Goal: Task Accomplishment & Management: Complete application form

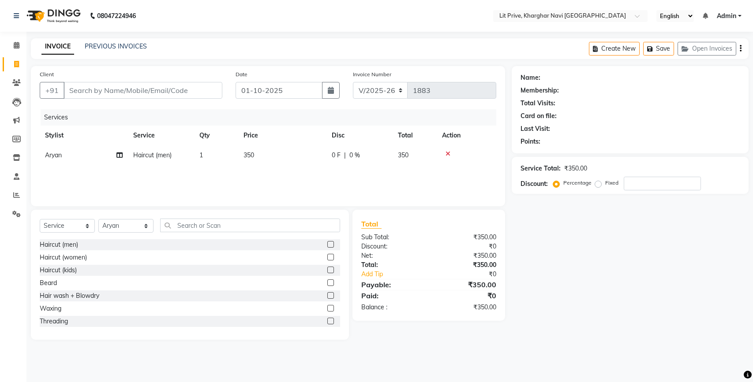
select select "5625"
select select "service"
click at [124, 230] on select "Select Stylist [PERSON_NAME] [PERSON_NAME] [PERSON_NAME] [PERSON_NAME] [PERSON_…" at bounding box center [125, 226] width 55 height 14
select select "83138"
click at [98, 219] on select "Select Stylist [PERSON_NAME] [PERSON_NAME] [PERSON_NAME] [PERSON_NAME] [PERSON_…" at bounding box center [125, 226] width 55 height 14
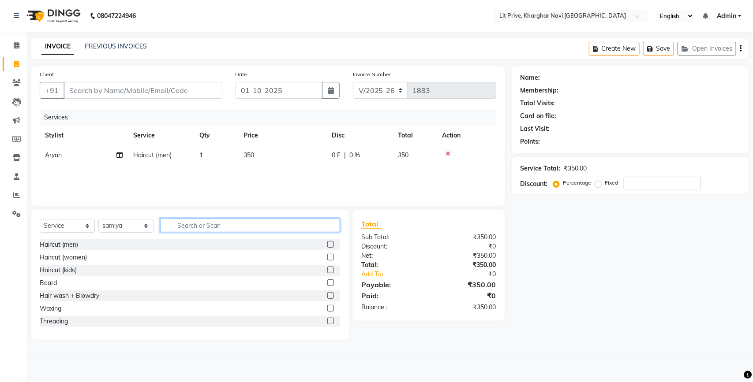
click at [194, 226] on input "text" at bounding box center [250, 226] width 180 height 14
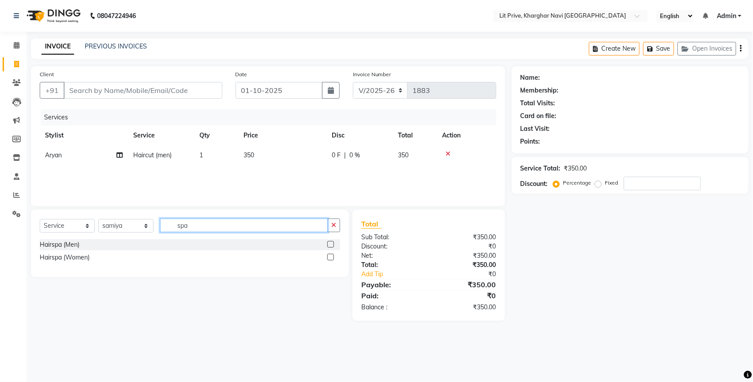
type input "spa"
click at [327, 258] on div "Hairspa (Women)" at bounding box center [190, 257] width 300 height 11
click at [331, 258] on label at bounding box center [330, 257] width 7 height 7
click at [331, 258] on input "checkbox" at bounding box center [330, 258] width 6 height 6
checkbox input "false"
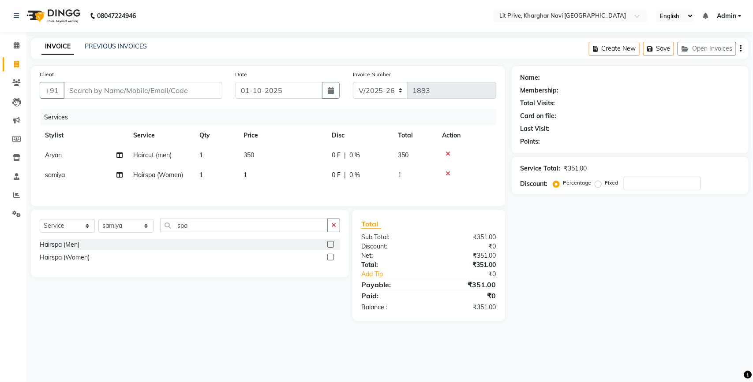
click at [286, 173] on td "1" at bounding box center [282, 175] width 88 height 20
select select "83138"
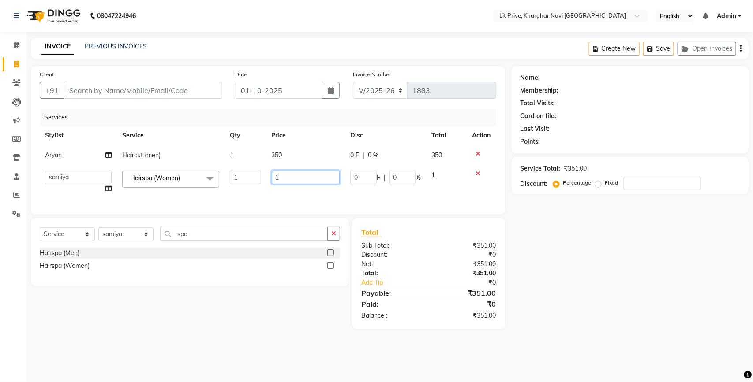
click at [286, 173] on input "1" at bounding box center [306, 178] width 68 height 14
type input "1700"
click at [599, 257] on div "Name: Membership: Total Visits: Card on file: Last Visit: Points: Service Total…" at bounding box center [633, 197] width 243 height 263
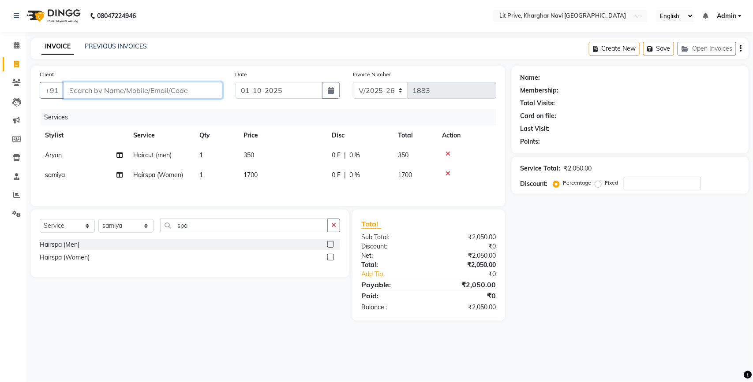
click at [159, 94] on input "Client" at bounding box center [143, 90] width 159 height 17
click at [117, 228] on select "Select Stylist [PERSON_NAME] [PERSON_NAME] [PERSON_NAME] [PERSON_NAME] [PERSON_…" at bounding box center [125, 226] width 55 height 14
select select "88462"
click at [98, 222] on select "Select Stylist [PERSON_NAME] [PERSON_NAME] [PERSON_NAME] [PERSON_NAME] [PERSON_…" at bounding box center [125, 226] width 55 height 14
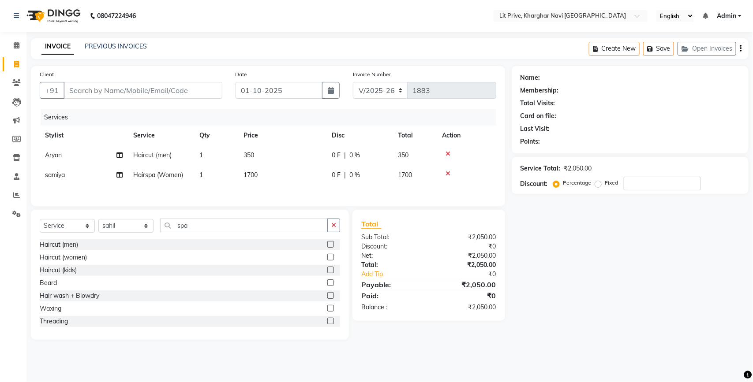
click at [327, 246] on label at bounding box center [330, 244] width 7 height 7
click at [327, 246] on input "checkbox" at bounding box center [330, 245] width 6 height 6
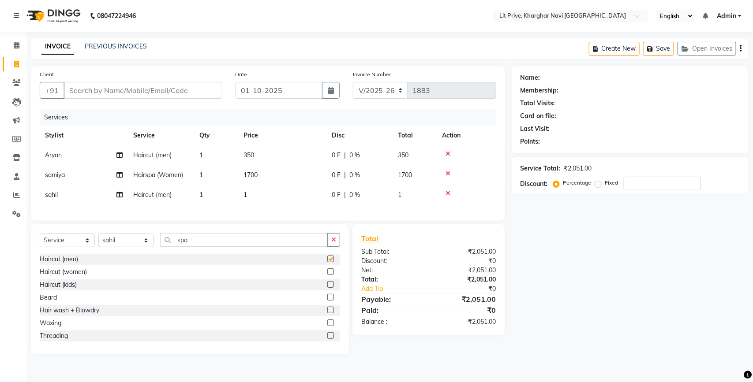
checkbox input "false"
click at [305, 182] on td "1700" at bounding box center [282, 175] width 88 height 20
select select "83138"
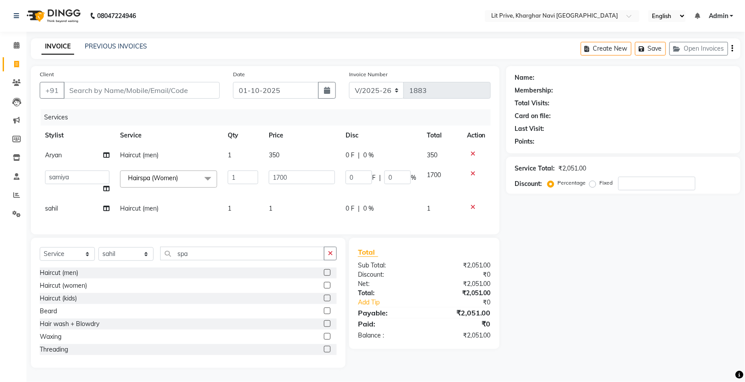
click at [298, 203] on td "1" at bounding box center [301, 209] width 77 height 20
select select "88462"
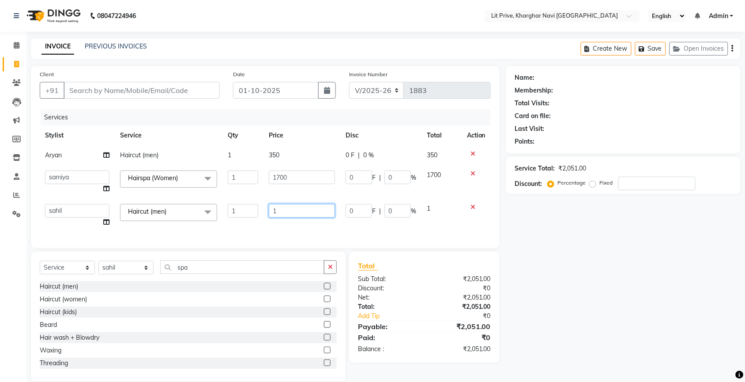
click at [299, 211] on input "1" at bounding box center [302, 211] width 66 height 14
type input "350"
click at [139, 93] on input "Client" at bounding box center [142, 90] width 156 height 17
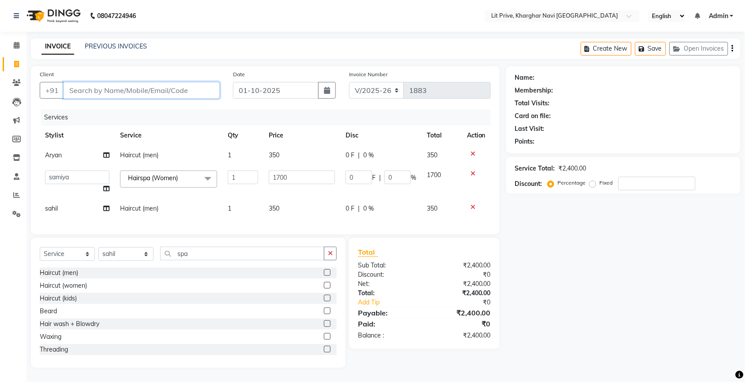
type input "l"
type input "0"
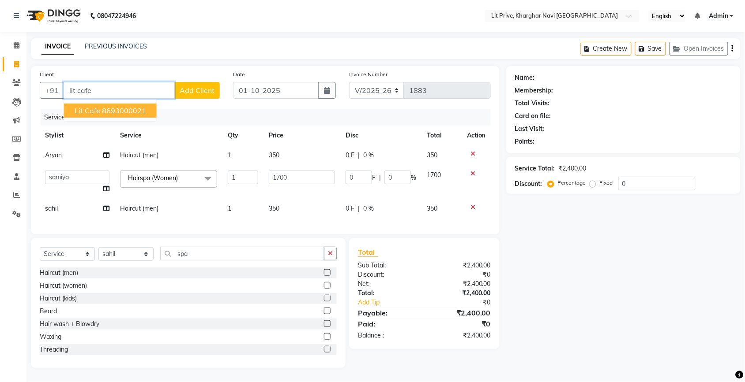
click at [127, 108] on ngb-highlight "8693000021" at bounding box center [124, 110] width 44 height 9
type input "8693000021"
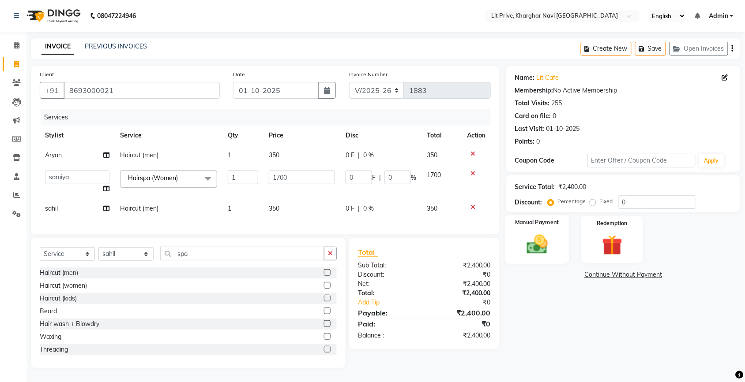
click at [539, 253] on img at bounding box center [537, 244] width 34 height 24
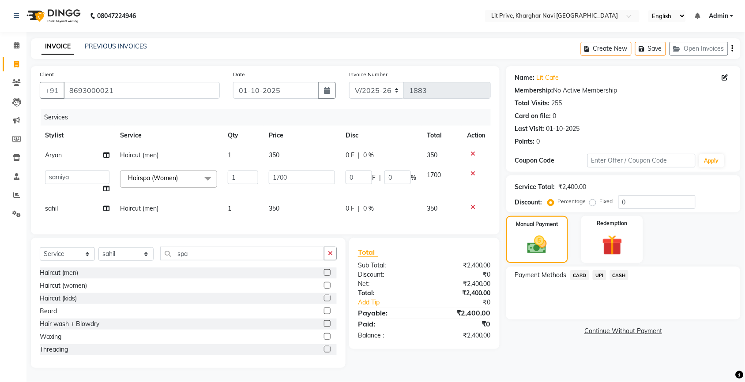
click at [598, 278] on span "UPI" at bounding box center [599, 275] width 14 height 10
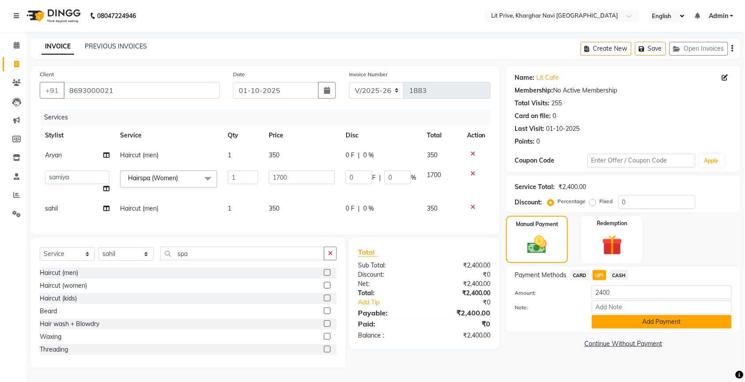
click at [605, 321] on button "Add Payment" at bounding box center [662, 322] width 140 height 14
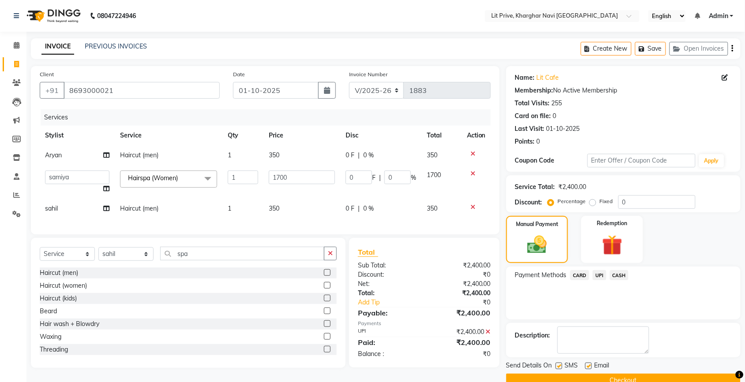
click at [590, 365] on label at bounding box center [588, 366] width 7 height 7
click at [590, 365] on input "checkbox" at bounding box center [588, 367] width 6 height 6
checkbox input "false"
click at [558, 368] on label at bounding box center [558, 366] width 7 height 7
click at [558, 368] on input "checkbox" at bounding box center [558, 367] width 6 height 6
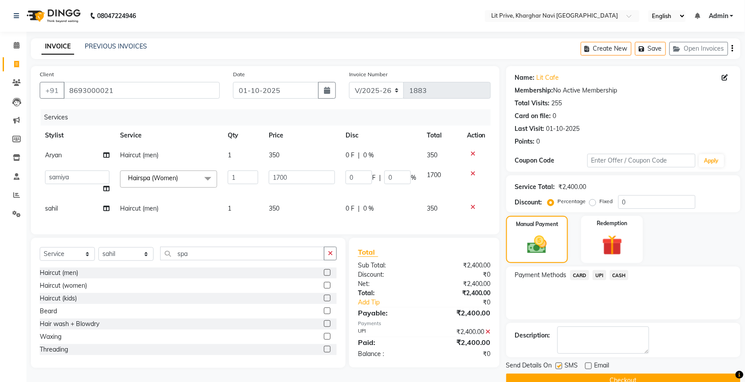
checkbox input "false"
click at [559, 378] on button "Checkout" at bounding box center [623, 381] width 234 height 14
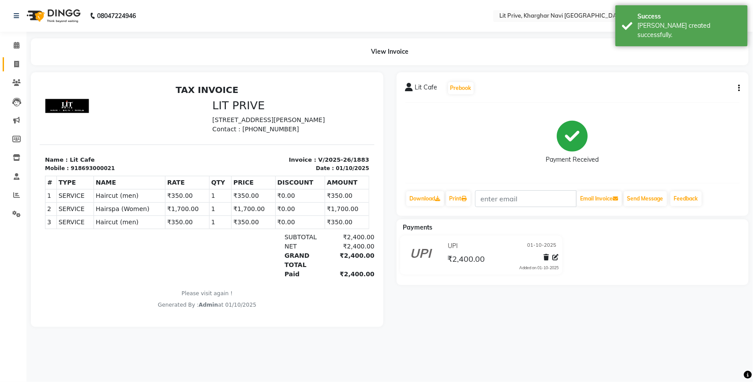
click at [12, 58] on link "Invoice" at bounding box center [13, 64] width 21 height 15
select select "service"
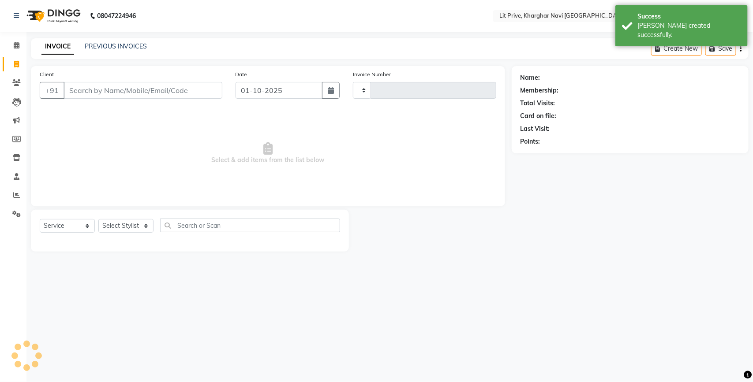
type input "1884"
select select "5625"
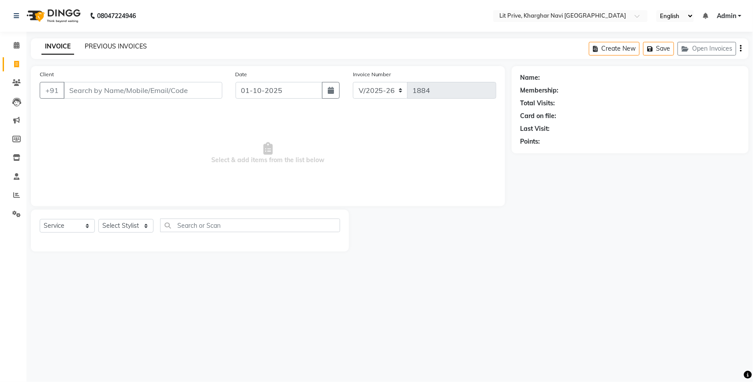
click at [124, 46] on link "PREVIOUS INVOICES" at bounding box center [116, 46] width 62 height 8
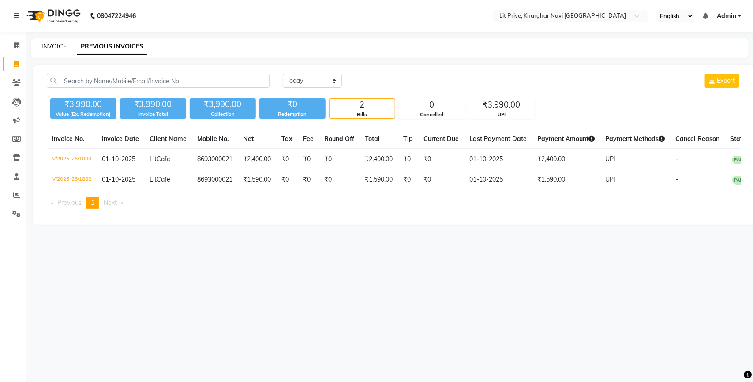
click at [63, 44] on link "INVOICE" at bounding box center [53, 46] width 25 height 8
select select "5625"
select select "service"
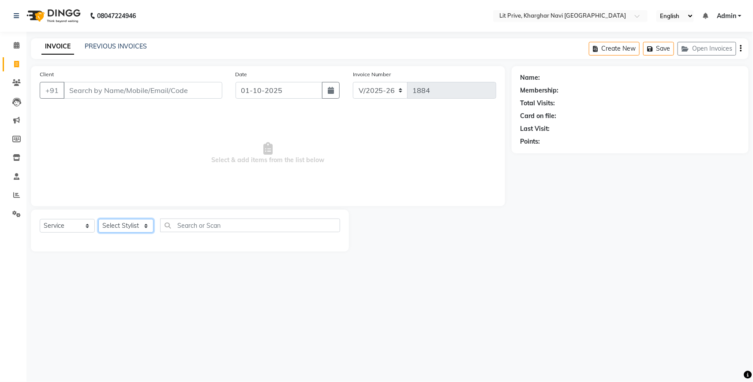
click at [124, 228] on select "Select Stylist [PERSON_NAME] [PERSON_NAME] [PERSON_NAME] [PERSON_NAME] [PERSON_…" at bounding box center [125, 226] width 55 height 14
select select "38391"
click at [98, 219] on select "Select Stylist [PERSON_NAME] [PERSON_NAME] [PERSON_NAME] [PERSON_NAME] [PERSON_…" at bounding box center [125, 226] width 55 height 14
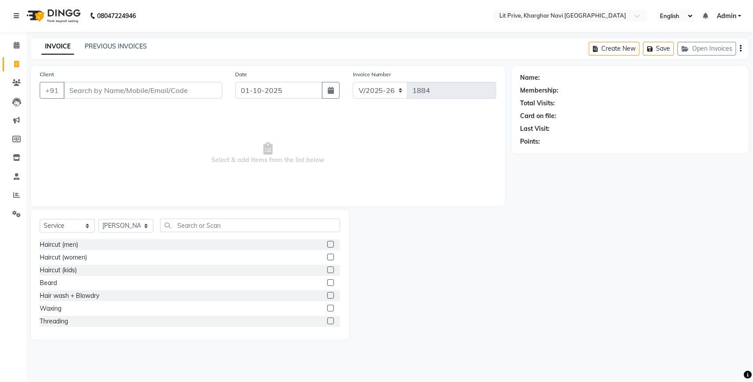
click at [327, 243] on label at bounding box center [330, 244] width 7 height 7
click at [327, 243] on input "checkbox" at bounding box center [330, 245] width 6 height 6
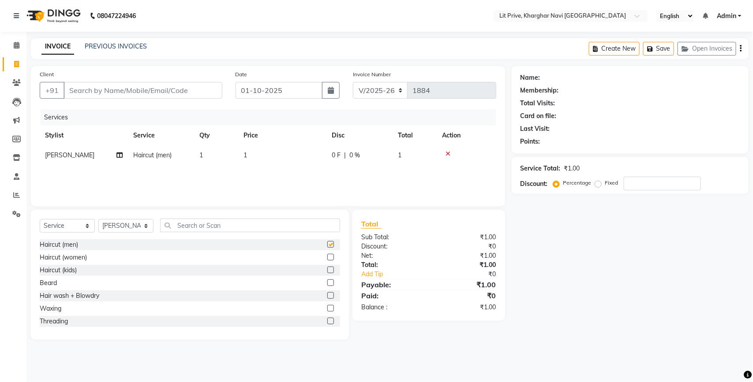
checkbox input "false"
click at [139, 230] on select "Select Stylist [PERSON_NAME] [PERSON_NAME] [PERSON_NAME] [PERSON_NAME] [PERSON_…" at bounding box center [125, 226] width 55 height 14
select select "38245"
click at [98, 219] on select "Select Stylist [PERSON_NAME] [PERSON_NAME] [PERSON_NAME] [PERSON_NAME] [PERSON_…" at bounding box center [125, 226] width 55 height 14
click at [327, 281] on label at bounding box center [330, 283] width 7 height 7
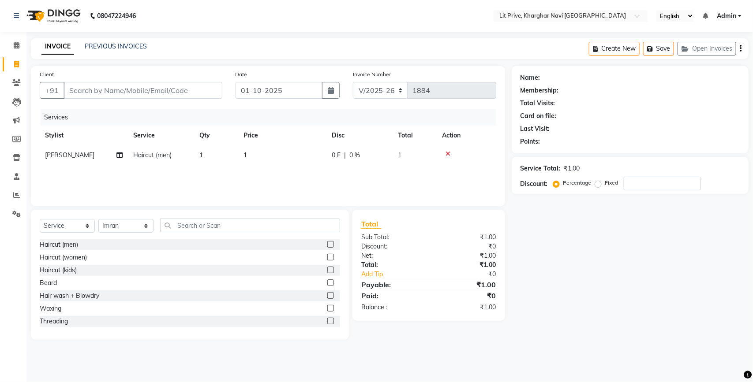
click at [327, 281] on input "checkbox" at bounding box center [330, 284] width 6 height 6
checkbox input "false"
click at [292, 157] on td "1" at bounding box center [282, 156] width 88 height 20
select select "38391"
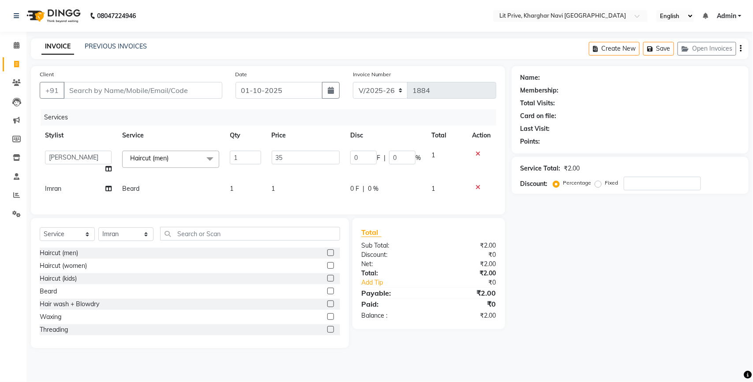
type input "350"
click at [296, 187] on div "Services Stylist Service Qty Price Disc Total Action Alam Anjali Armaan Aryan […" at bounding box center [268, 157] width 457 height 97
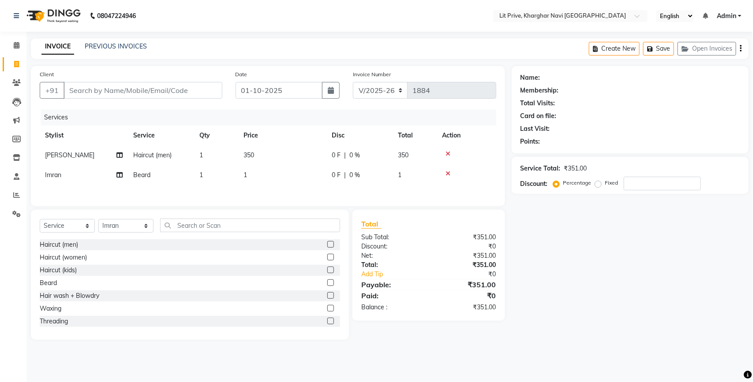
click at [296, 187] on div "Services Stylist Service Qty Price Disc Total Action [PERSON_NAME] Haircut (men…" at bounding box center [268, 153] width 457 height 88
click at [296, 182] on td "1" at bounding box center [282, 175] width 88 height 20
select select "38245"
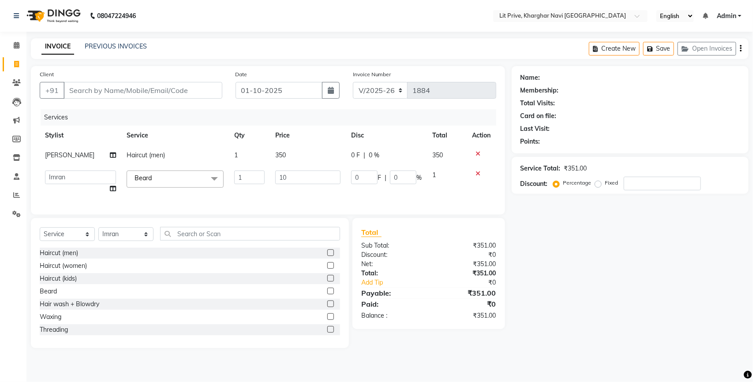
type input "100"
click at [150, 97] on input "Client" at bounding box center [143, 90] width 159 height 17
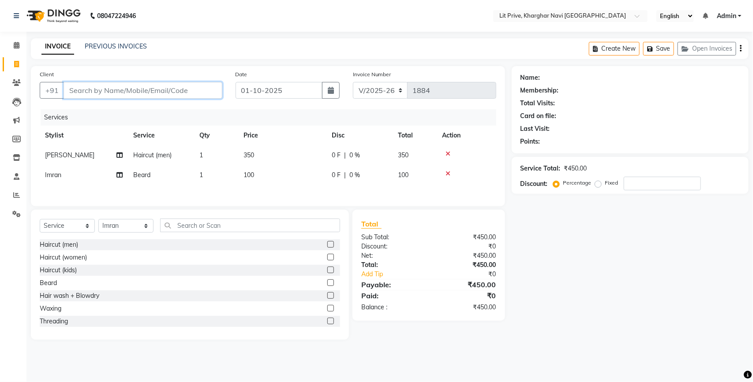
type input "l"
type input "0"
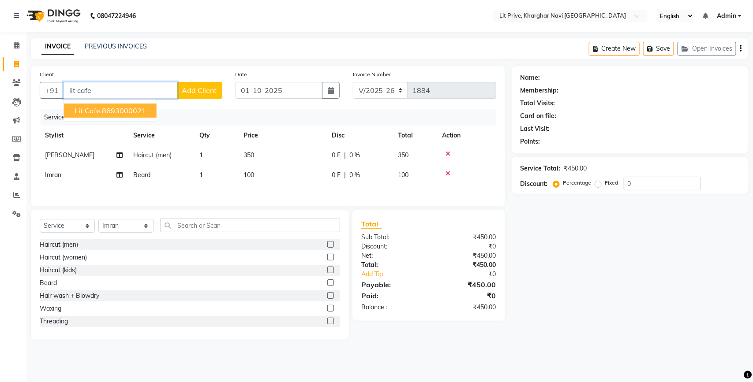
click at [124, 114] on ngb-highlight "8693000021" at bounding box center [124, 110] width 44 height 9
type input "8693000021"
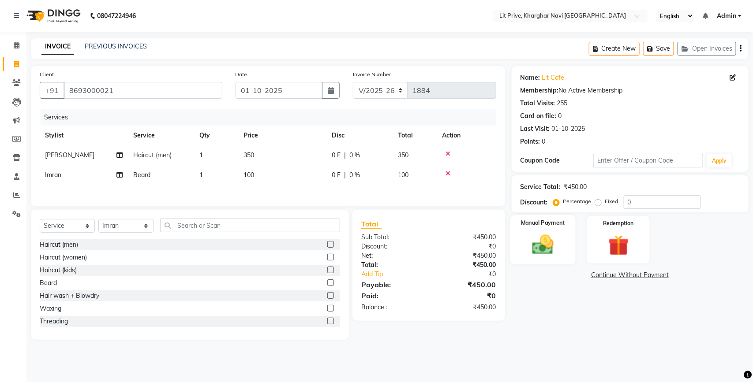
click at [534, 239] on img at bounding box center [542, 244] width 35 height 25
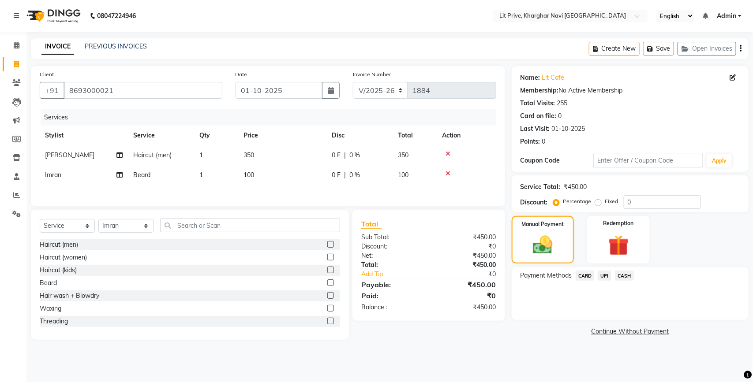
click at [607, 276] on span "UPI" at bounding box center [605, 276] width 14 height 10
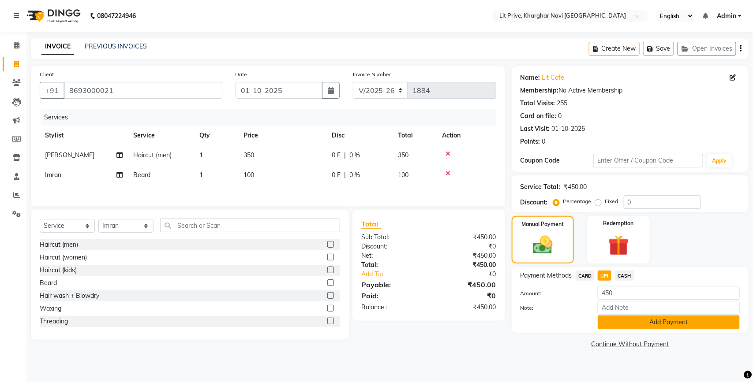
click at [611, 318] on button "Add Payment" at bounding box center [669, 323] width 142 height 14
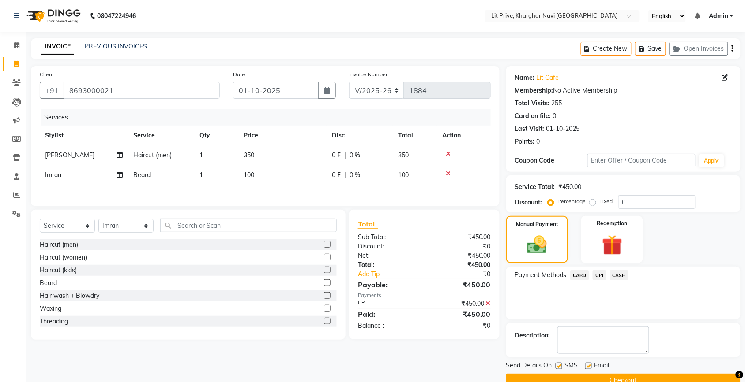
click at [588, 369] on label at bounding box center [588, 366] width 7 height 7
click at [588, 369] on input "checkbox" at bounding box center [588, 367] width 6 height 6
checkbox input "false"
click at [559, 367] on label at bounding box center [558, 366] width 7 height 7
click at [559, 367] on input "checkbox" at bounding box center [558, 367] width 6 height 6
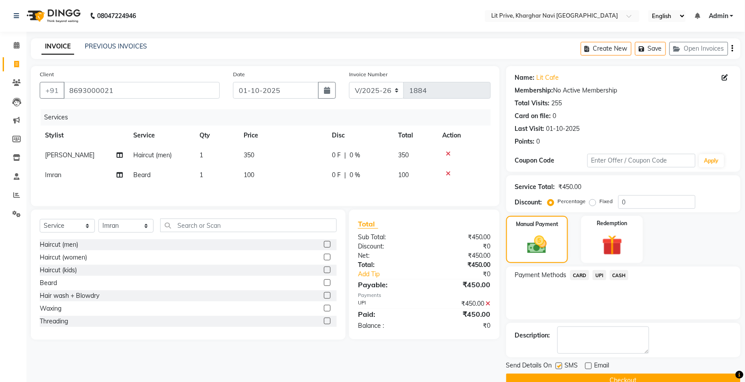
checkbox input "false"
click at [561, 379] on button "Checkout" at bounding box center [623, 381] width 234 height 14
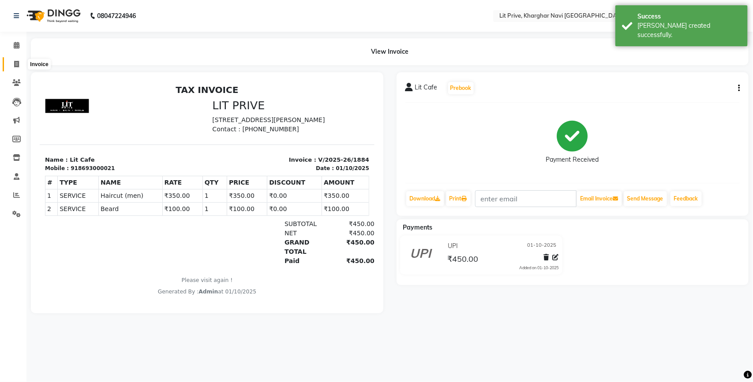
click at [20, 60] on span at bounding box center [16, 65] width 15 height 10
select select "service"
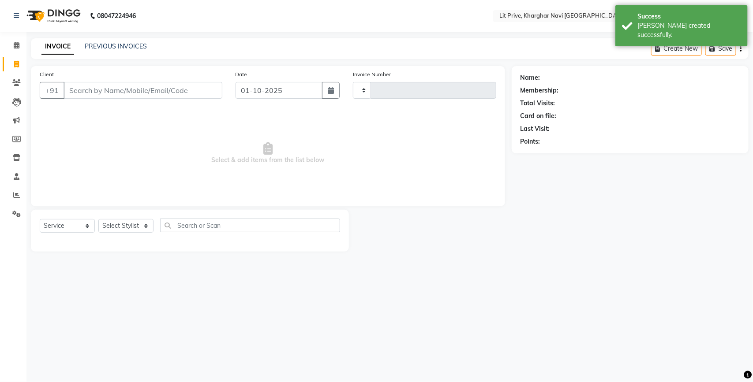
type input "1885"
select select "5625"
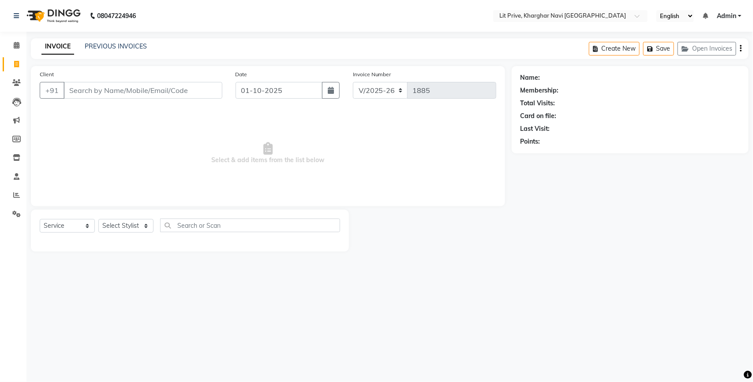
click at [147, 139] on span "Select & add items from the list below" at bounding box center [268, 153] width 457 height 88
click at [134, 223] on select "Select Stylist [PERSON_NAME] [PERSON_NAME] [PERSON_NAME] [PERSON_NAME] [PERSON_…" at bounding box center [125, 226] width 55 height 14
select select "38246"
click at [98, 219] on select "Select Stylist [PERSON_NAME] [PERSON_NAME] [PERSON_NAME] [PERSON_NAME] [PERSON_…" at bounding box center [125, 226] width 55 height 14
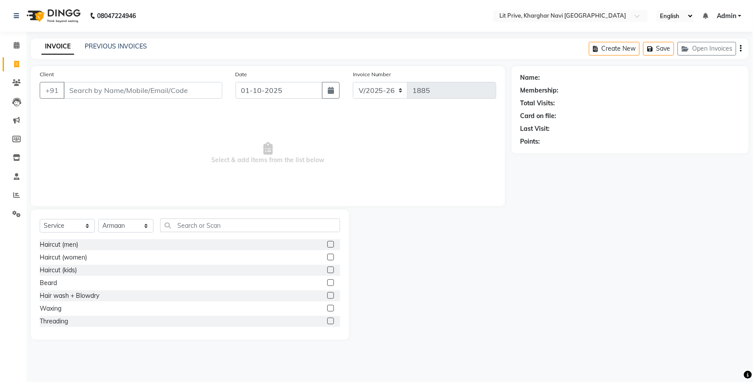
click at [327, 254] on label at bounding box center [330, 257] width 7 height 7
click at [327, 255] on input "checkbox" at bounding box center [330, 258] width 6 height 6
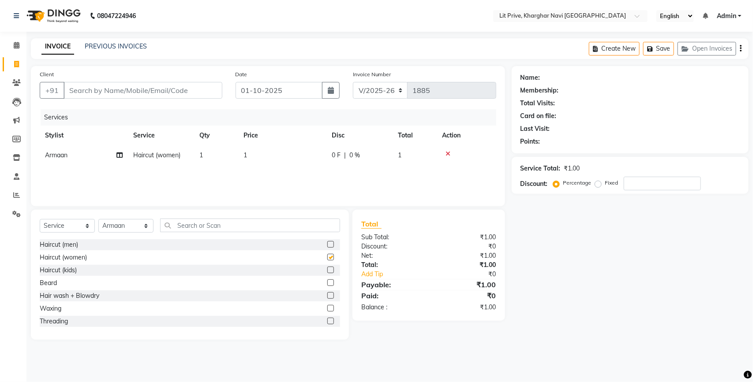
checkbox input "false"
click at [299, 152] on td "1" at bounding box center [282, 156] width 88 height 20
select select "38246"
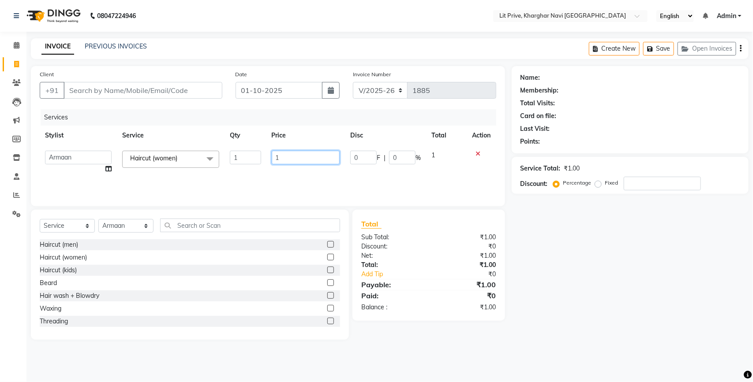
click at [299, 152] on input "1" at bounding box center [306, 158] width 68 height 14
click at [299, 151] on input "1" at bounding box center [306, 158] width 68 height 14
type input "1300"
click at [110, 92] on input "Client" at bounding box center [143, 90] width 159 height 17
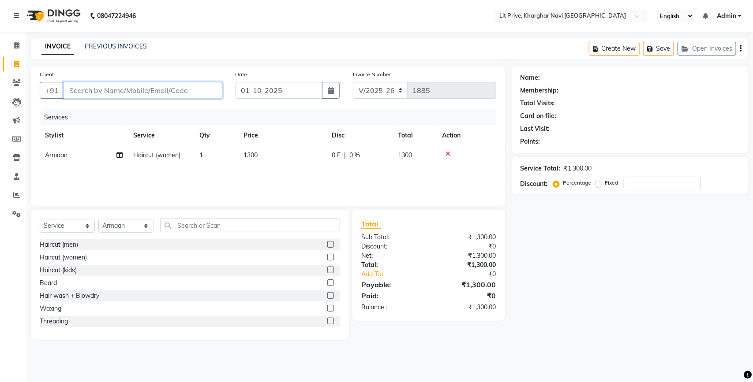
type input "l"
type input "0"
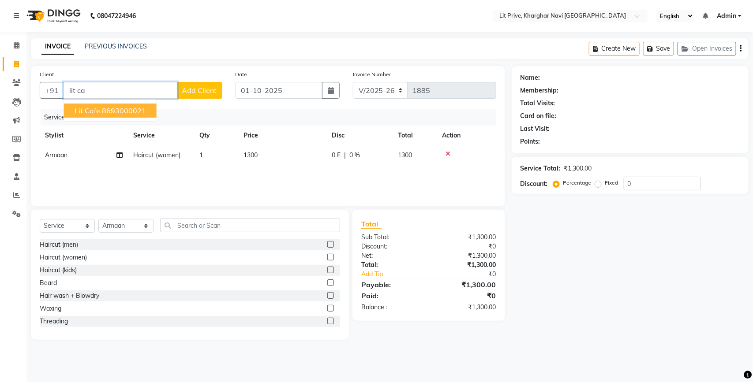
click at [106, 108] on ngb-highlight "8693000021" at bounding box center [124, 110] width 44 height 9
type input "8693000021"
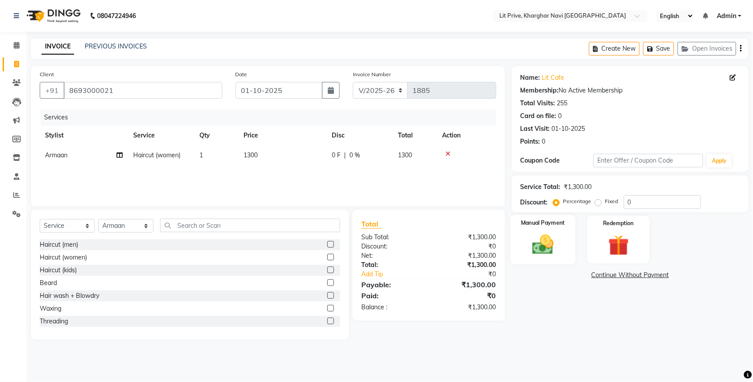
click at [532, 227] on div "Manual Payment" at bounding box center [542, 240] width 65 height 50
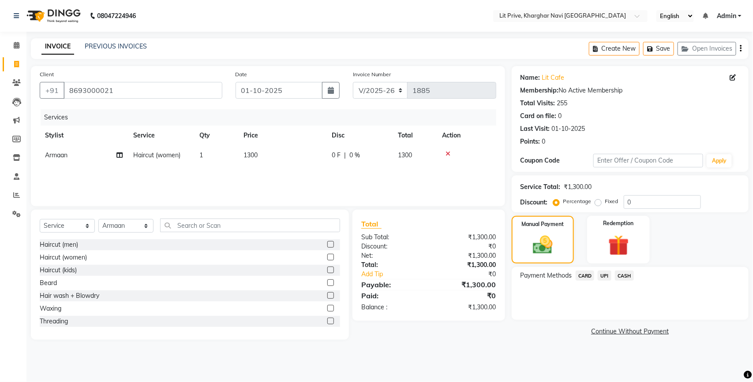
click at [605, 278] on span "UPI" at bounding box center [605, 276] width 14 height 10
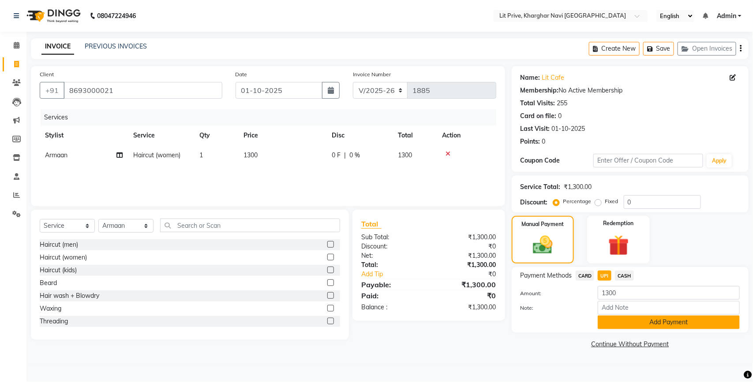
click at [609, 321] on button "Add Payment" at bounding box center [669, 323] width 142 height 14
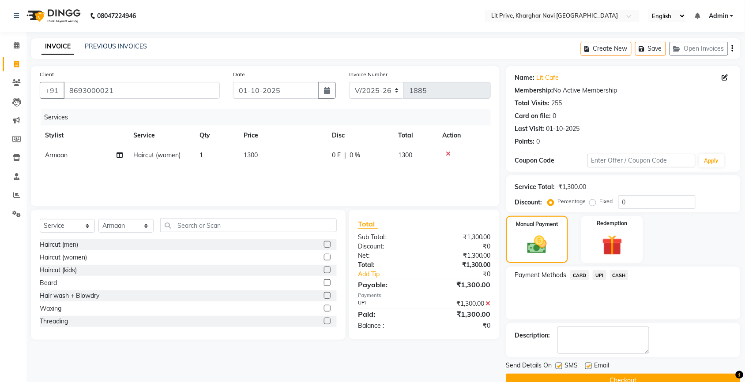
click at [588, 367] on label at bounding box center [588, 366] width 7 height 7
click at [588, 367] on input "checkbox" at bounding box center [588, 367] width 6 height 6
checkbox input "false"
click at [560, 369] on label at bounding box center [558, 366] width 7 height 7
click at [560, 369] on input "checkbox" at bounding box center [558, 367] width 6 height 6
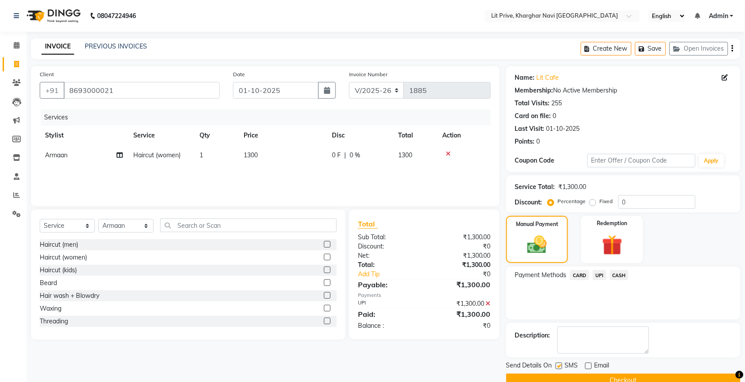
checkbox input "false"
click at [563, 380] on button "Checkout" at bounding box center [623, 381] width 234 height 14
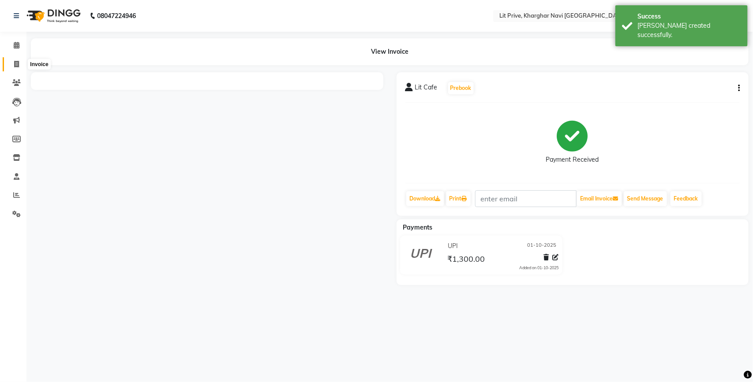
click at [16, 62] on icon at bounding box center [16, 64] width 5 height 7
select select "service"
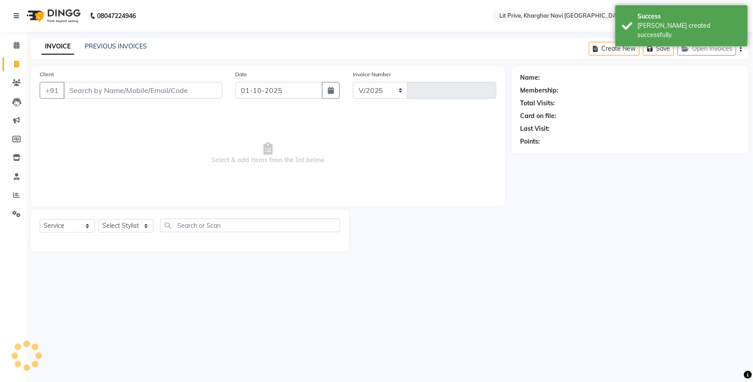
select select "5625"
type input "1886"
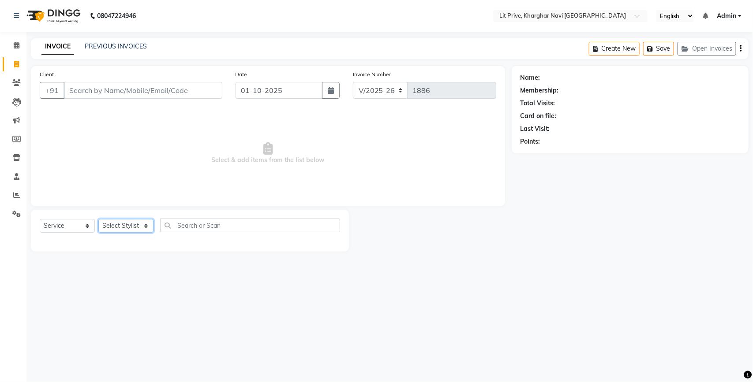
click at [145, 226] on select "Select Stylist [PERSON_NAME] [PERSON_NAME] [PERSON_NAME] [PERSON_NAME] [PERSON_…" at bounding box center [125, 226] width 55 height 14
select select "38244"
click at [98, 219] on select "Select Stylist [PERSON_NAME] [PERSON_NAME] [PERSON_NAME] [PERSON_NAME] [PERSON_…" at bounding box center [125, 226] width 55 height 14
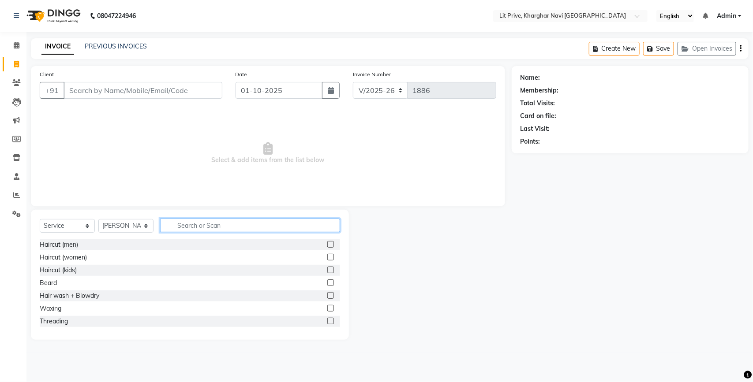
click at [279, 223] on input "text" at bounding box center [250, 226] width 180 height 14
type input "roo"
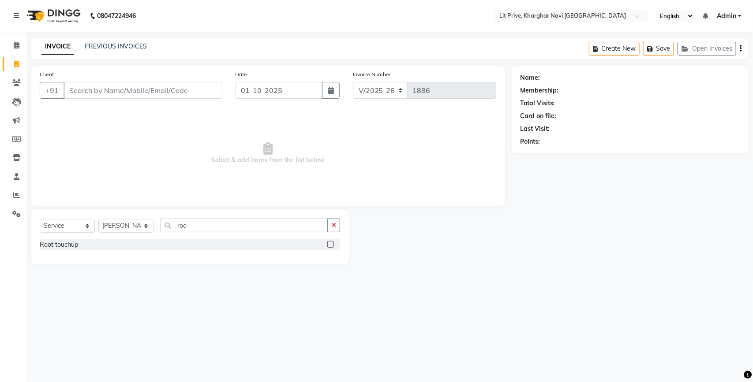
click at [329, 245] on label at bounding box center [330, 244] width 7 height 7
click at [329, 245] on input "checkbox" at bounding box center [330, 245] width 6 height 6
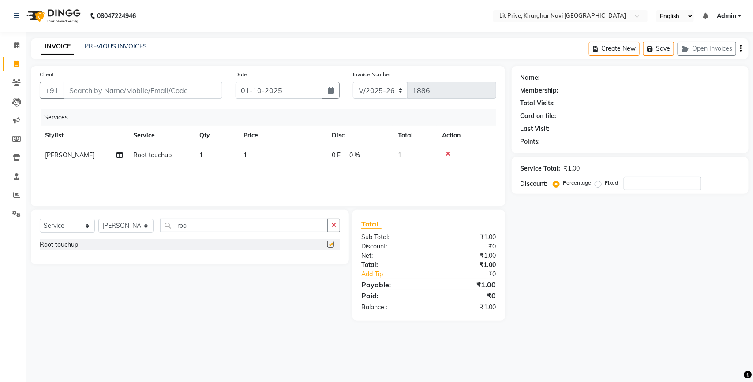
checkbox input "false"
click at [263, 149] on td "1" at bounding box center [282, 156] width 88 height 20
select select "38244"
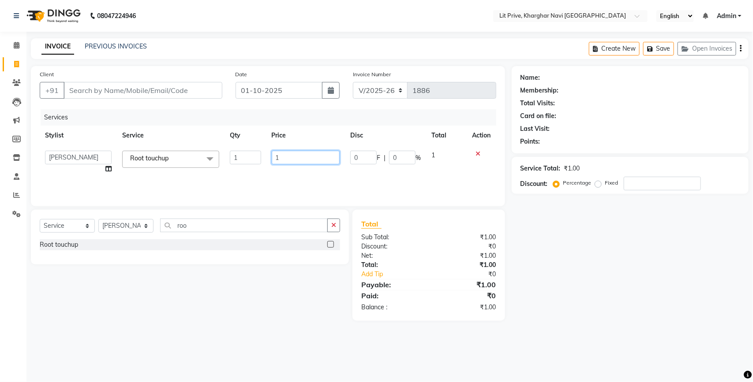
click at [290, 157] on input "1" at bounding box center [306, 158] width 68 height 14
type input "1300"
click at [614, 283] on div "Name: Membership: Total Visits: Card on file: Last Visit: Points: Service Total…" at bounding box center [633, 193] width 243 height 255
